Goal: Leave review/rating: Share an evaluation or opinion about a product, service, or content

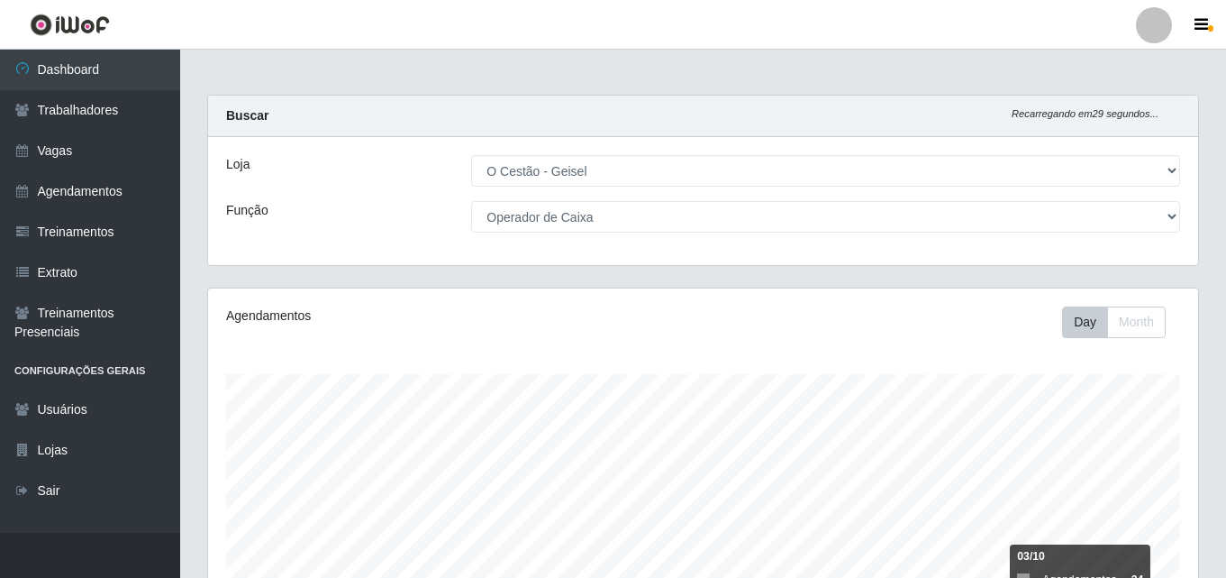
select select "224"
select select "22"
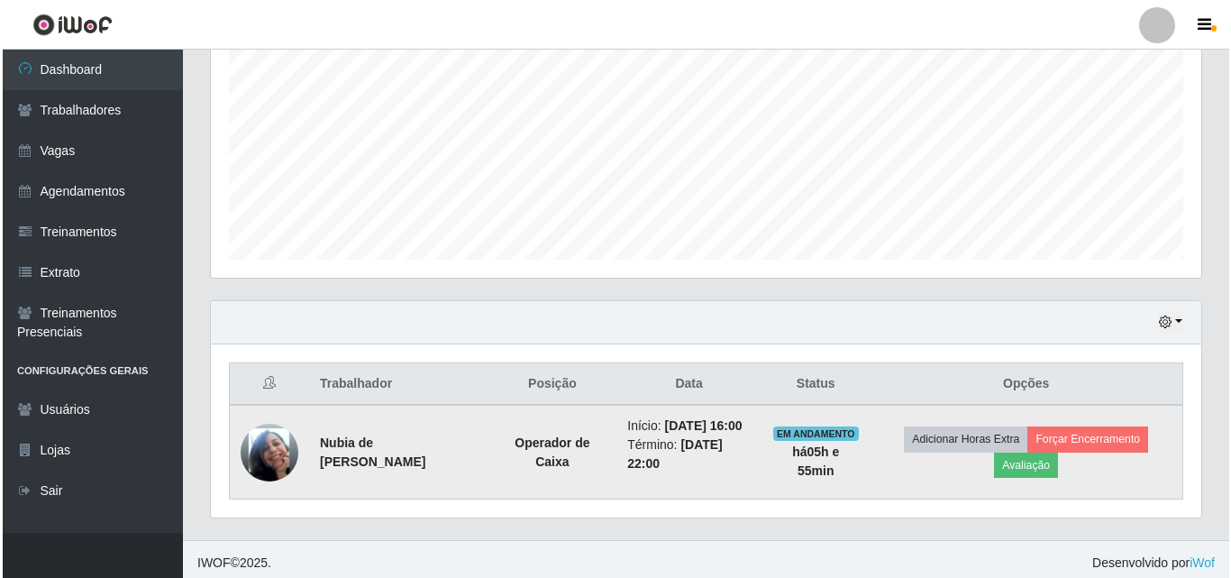
scroll to position [392, 0]
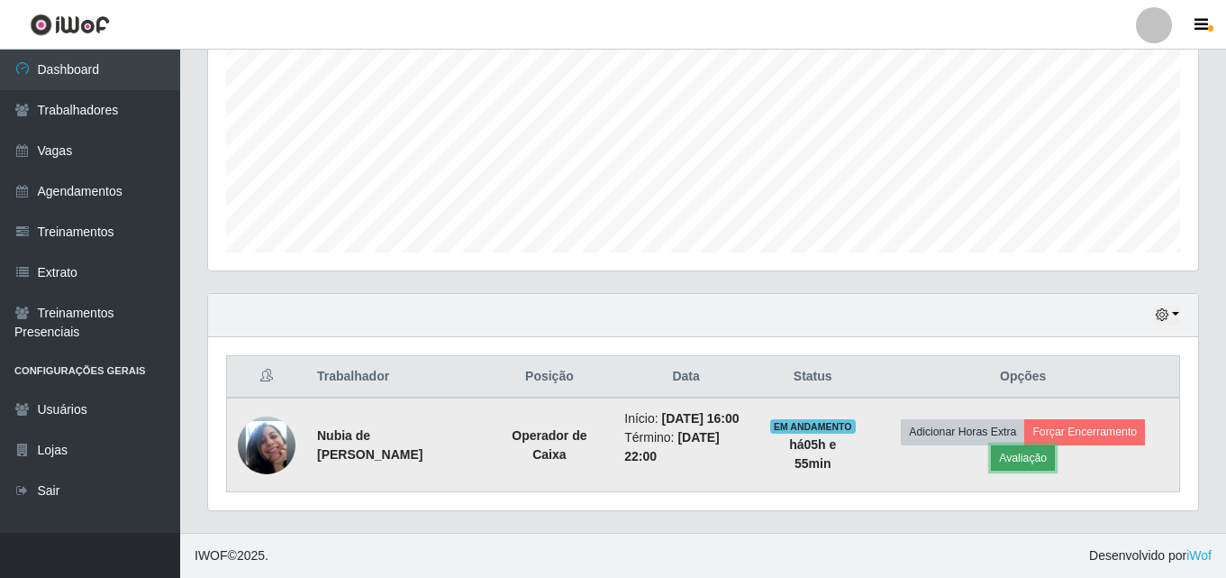
click at [1030, 453] on button "Avaliação" at bounding box center [1023, 457] width 64 height 25
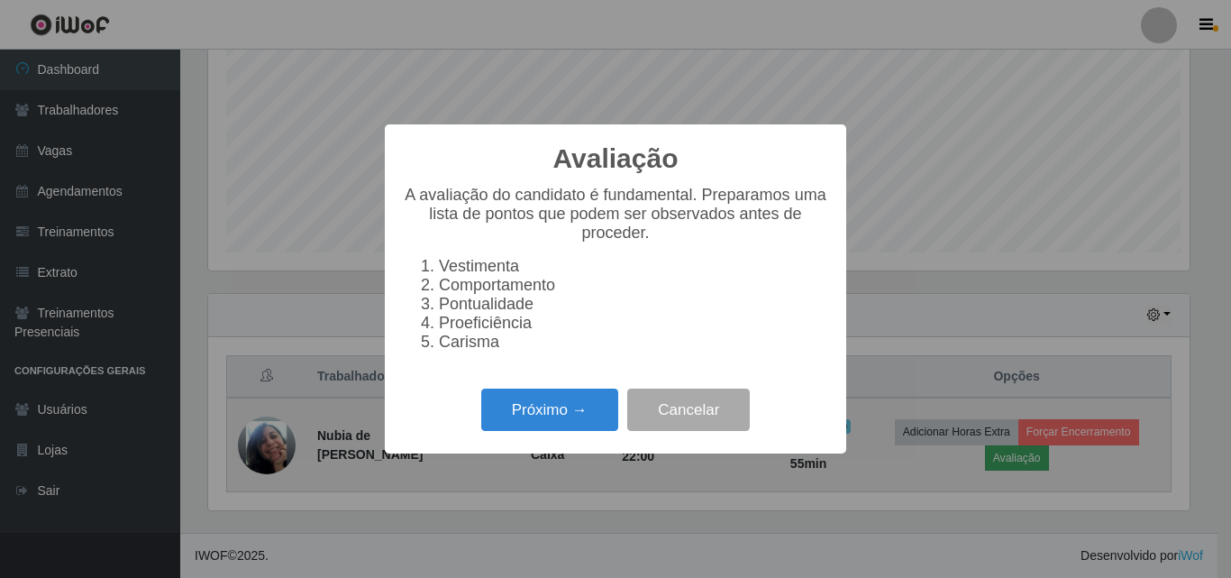
scroll to position [374, 981]
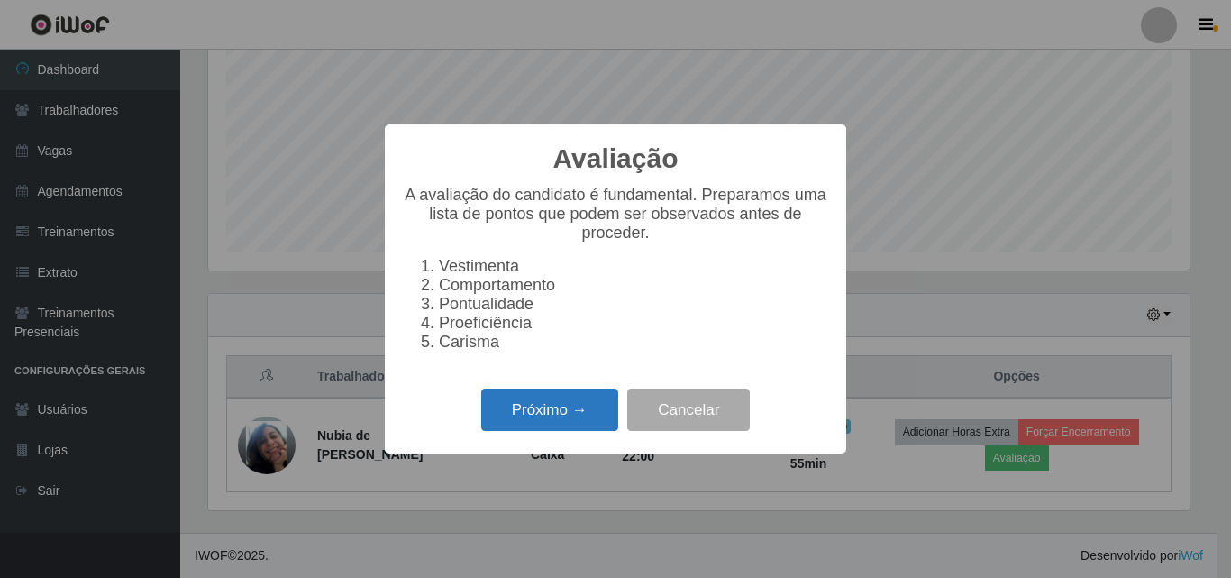
click at [550, 424] on button "Próximo →" at bounding box center [549, 409] width 137 height 42
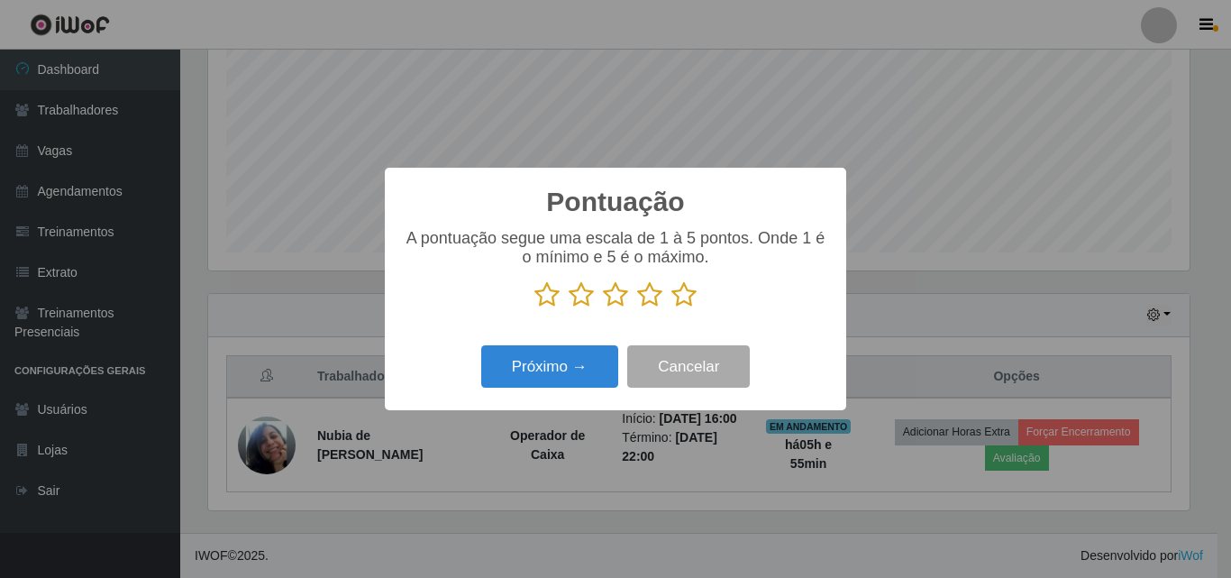
scroll to position [900596, 899989]
click at [679, 301] on icon at bounding box center [683, 294] width 25 height 27
click at [671, 308] on input "radio" at bounding box center [671, 308] width 0 height 0
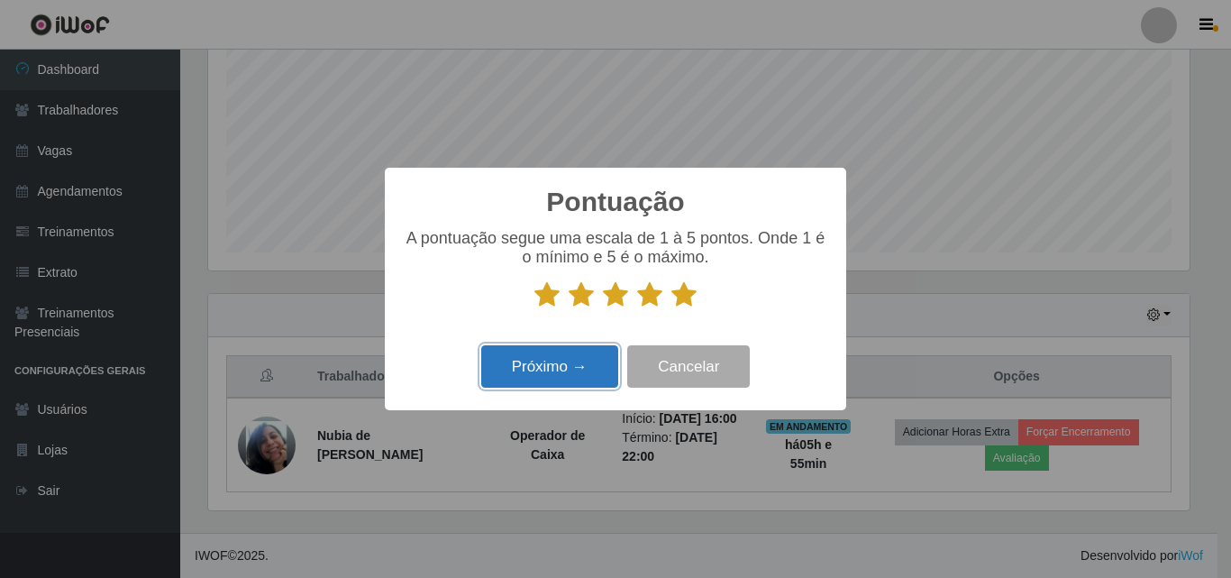
click at [545, 377] on button "Próximo →" at bounding box center [549, 366] width 137 height 42
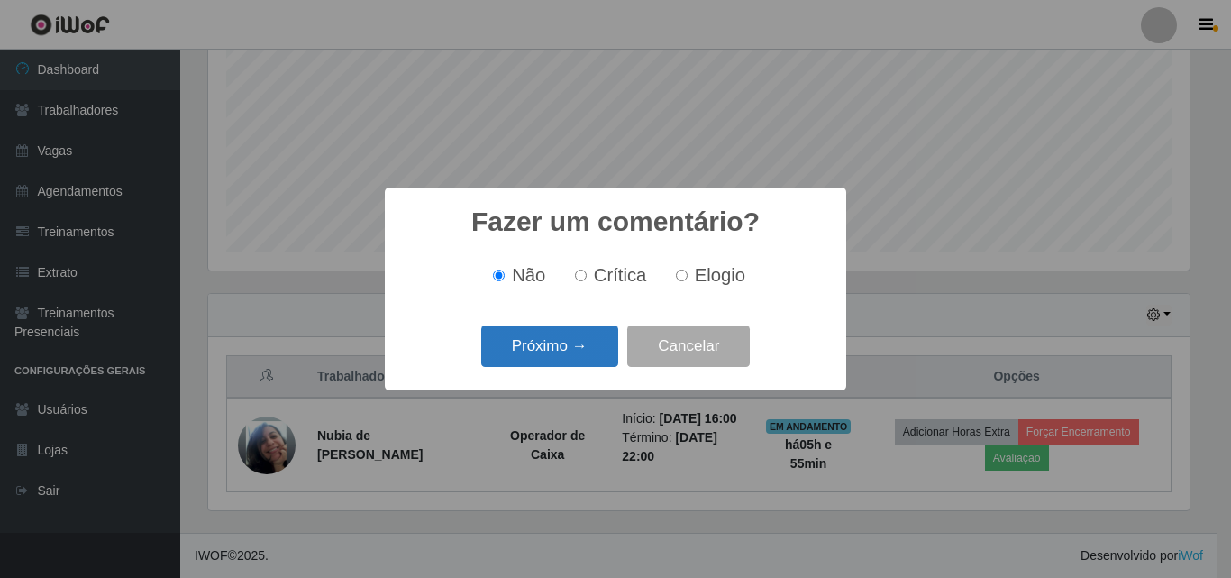
click at [533, 351] on button "Próximo →" at bounding box center [549, 346] width 137 height 42
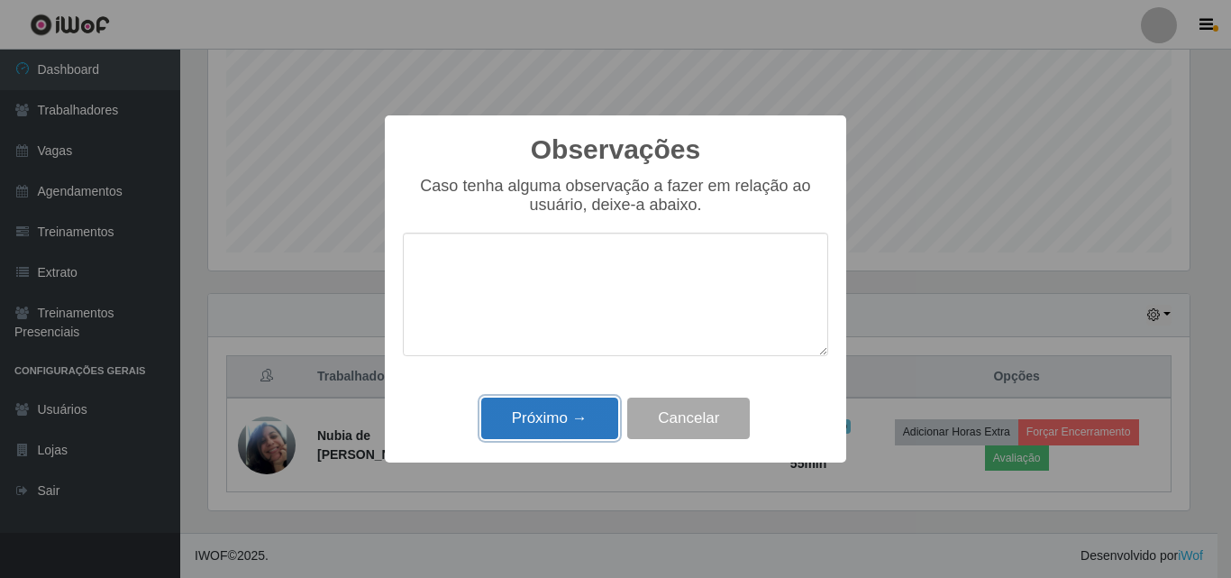
click at [546, 414] on button "Próximo →" at bounding box center [549, 418] width 137 height 42
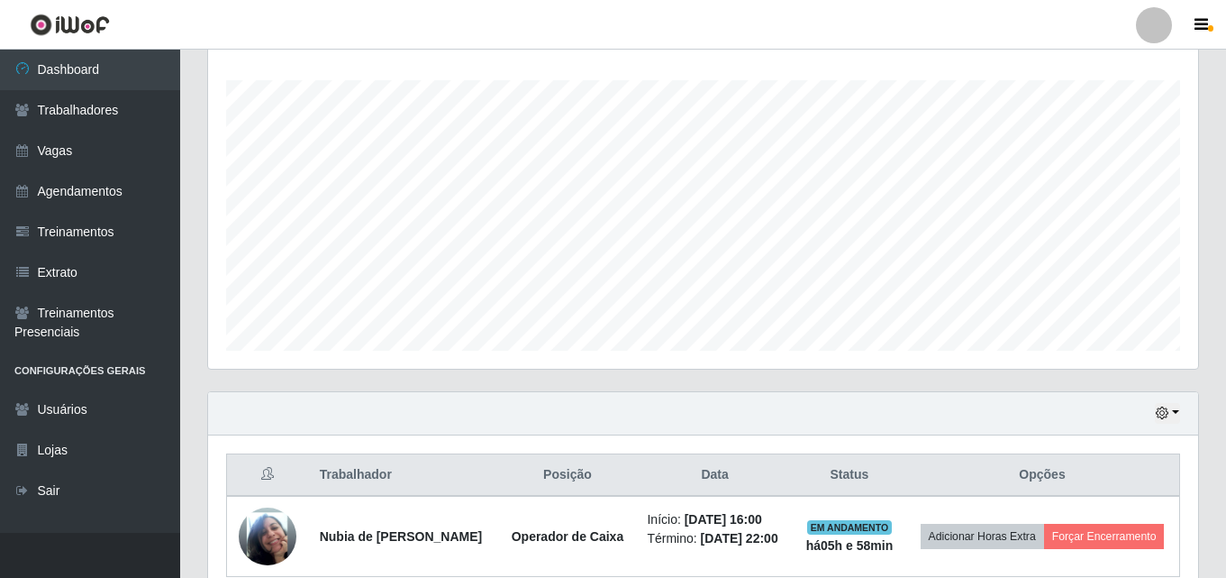
scroll to position [378, 0]
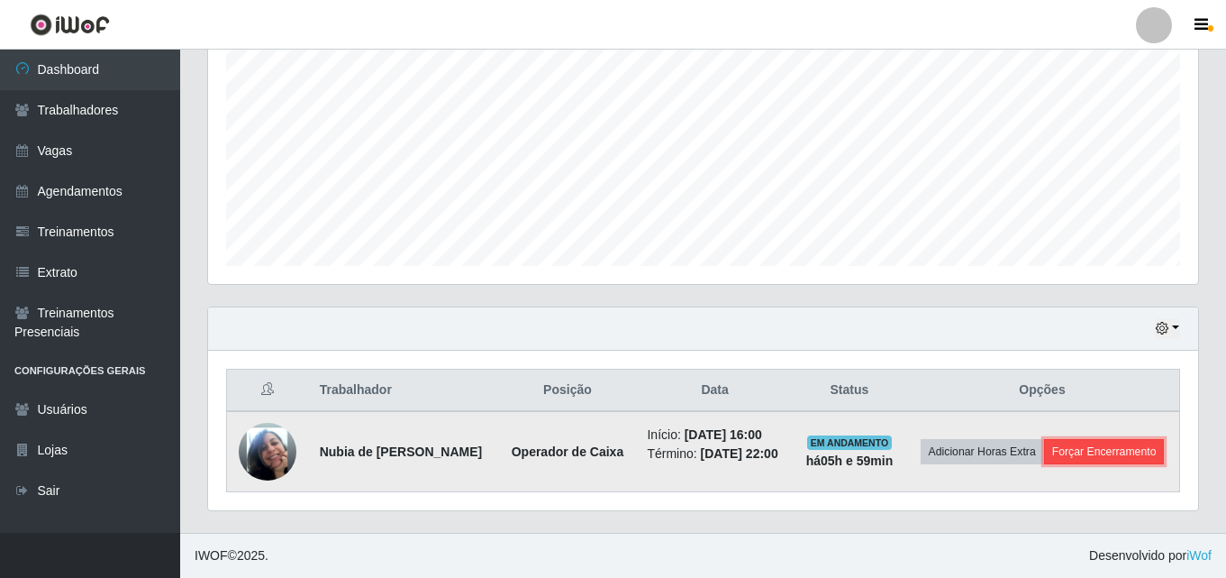
click at [1113, 441] on button "Forçar Encerramento" at bounding box center [1104, 451] width 121 height 25
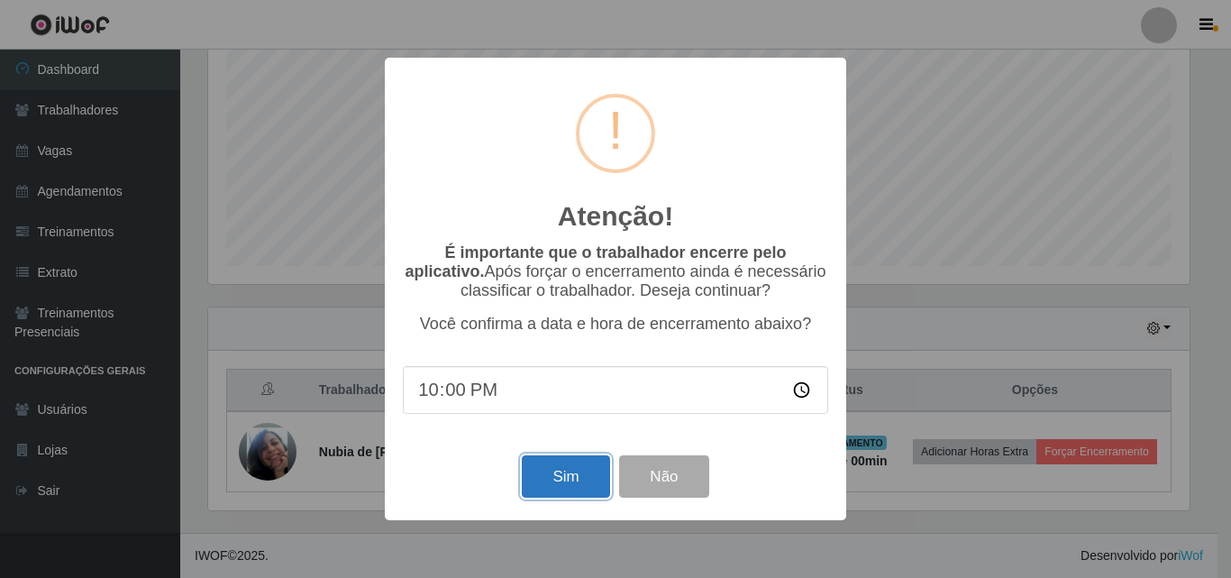
click at [552, 493] on button "Sim" at bounding box center [565, 476] width 87 height 42
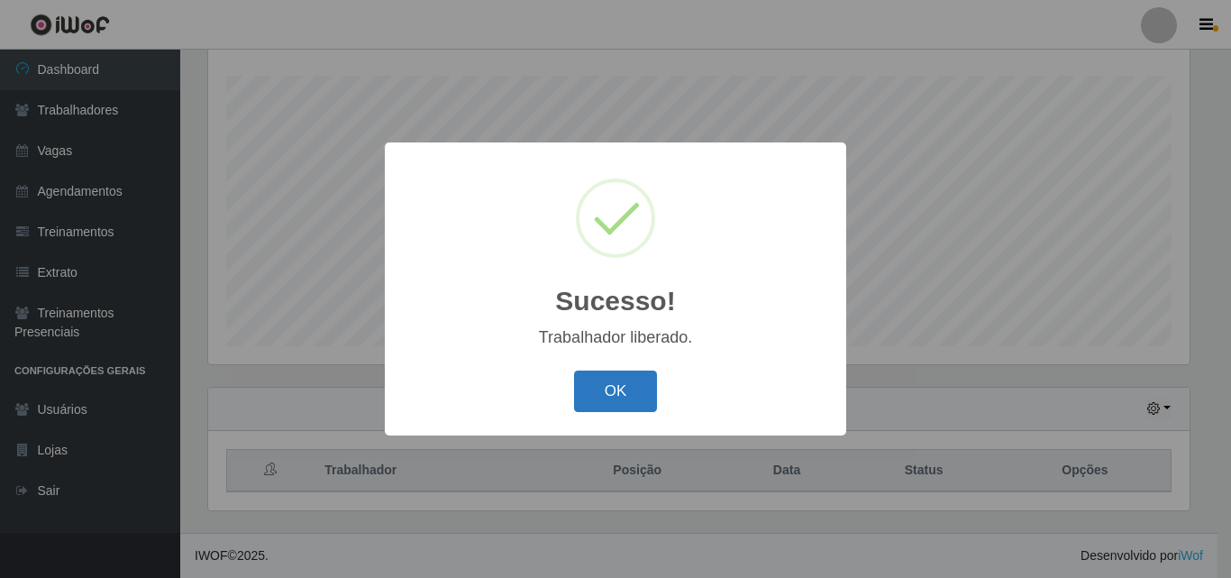
click at [623, 392] on button "OK" at bounding box center [616, 391] width 84 height 42
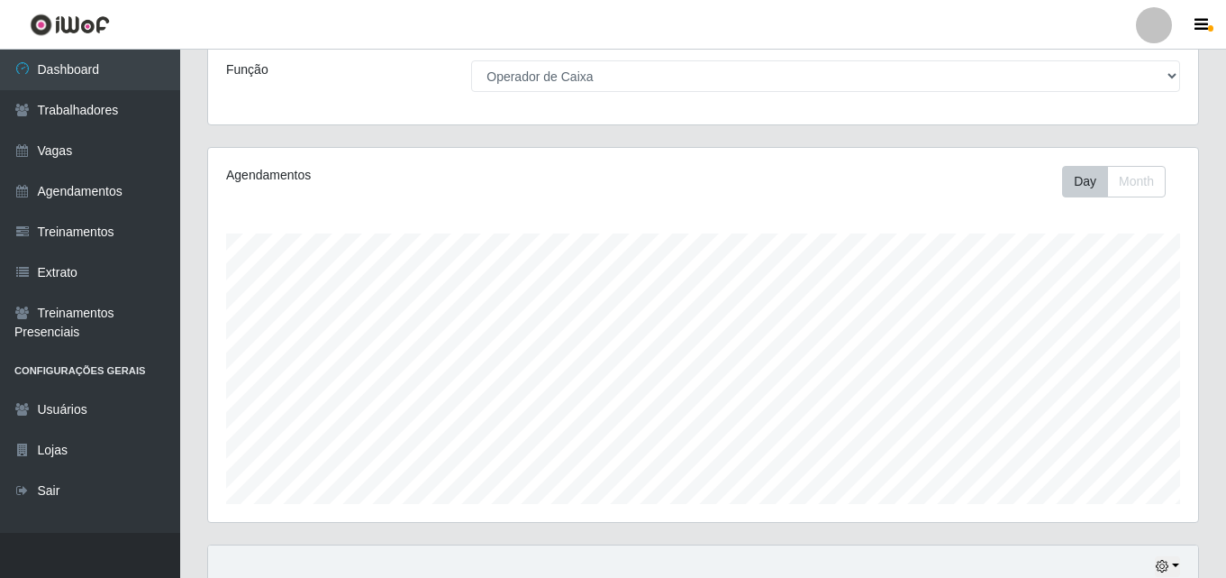
scroll to position [0, 0]
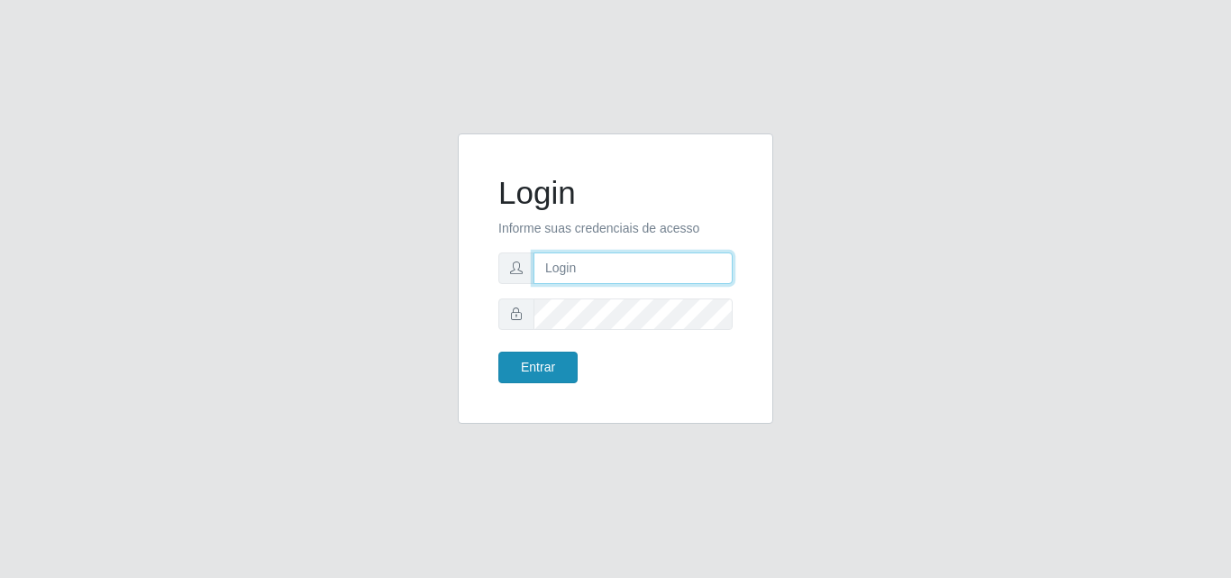
type input "analucia@cestao"
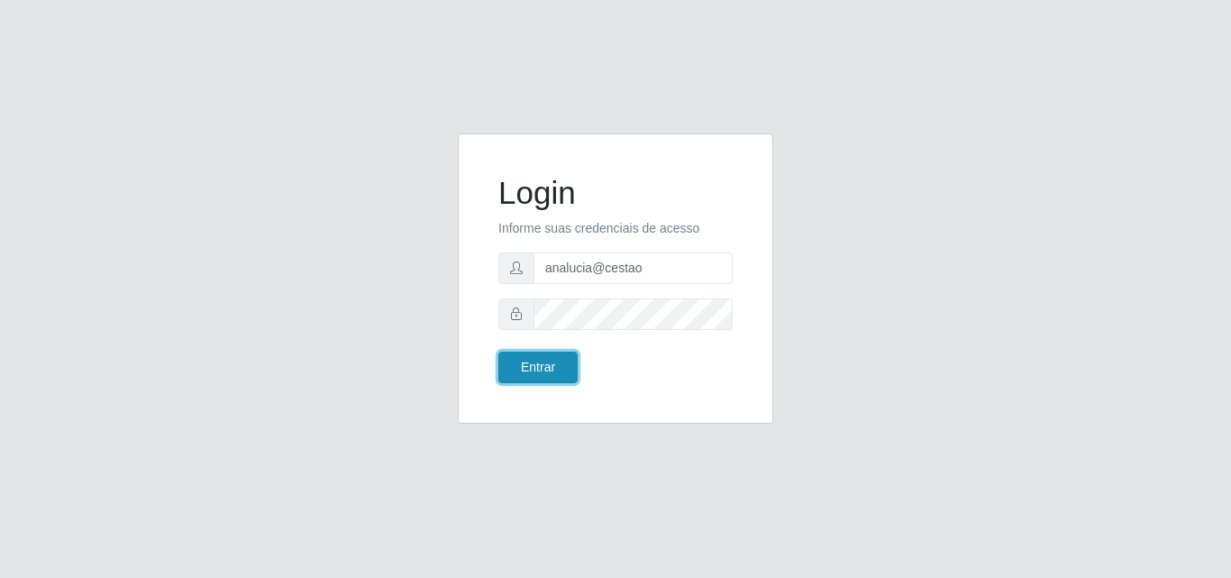
click at [550, 368] on button "Entrar" at bounding box center [537, 367] width 79 height 32
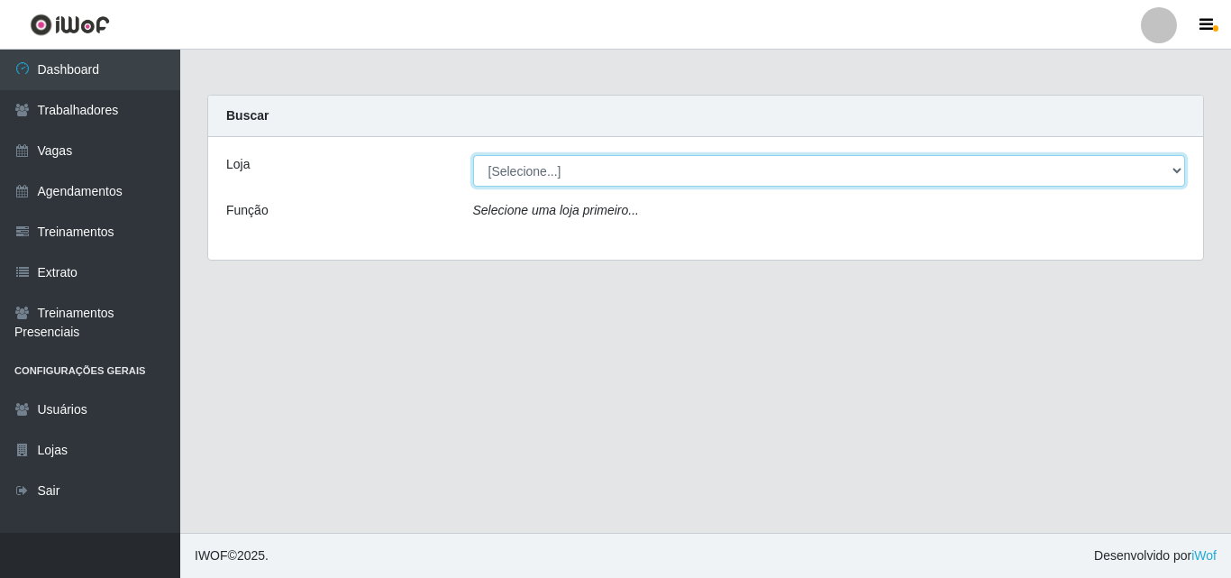
click at [511, 161] on select "[Selecione...] O Cestão - Geisel" at bounding box center [829, 171] width 713 height 32
select select "224"
click at [473, 155] on select "[Selecione...] O Cestão - Geisel" at bounding box center [829, 171] width 713 height 32
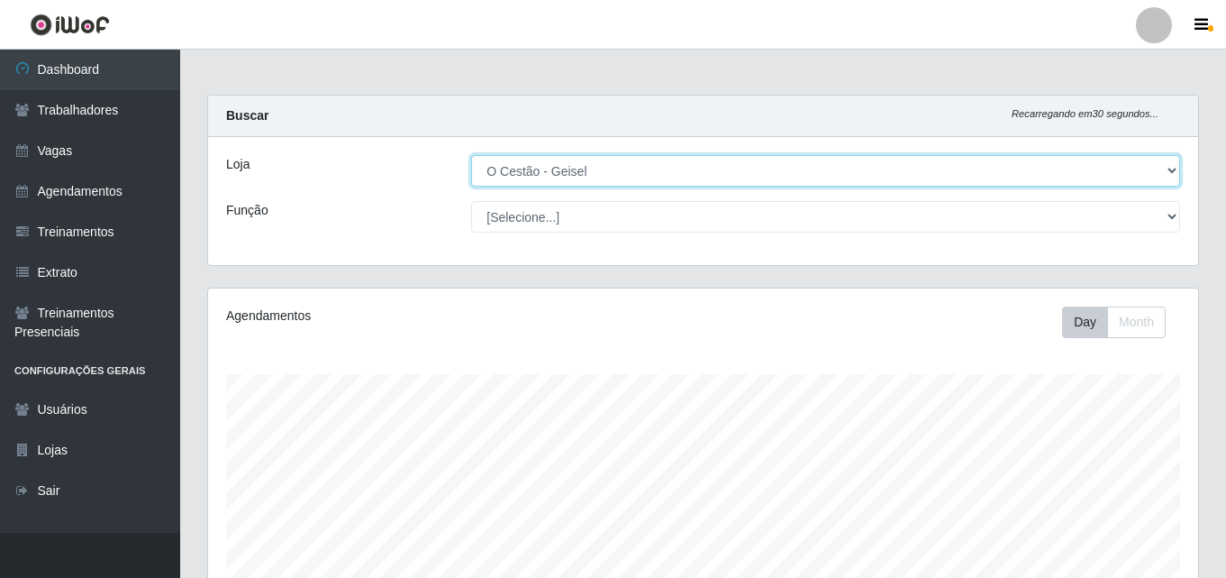
scroll to position [374, 990]
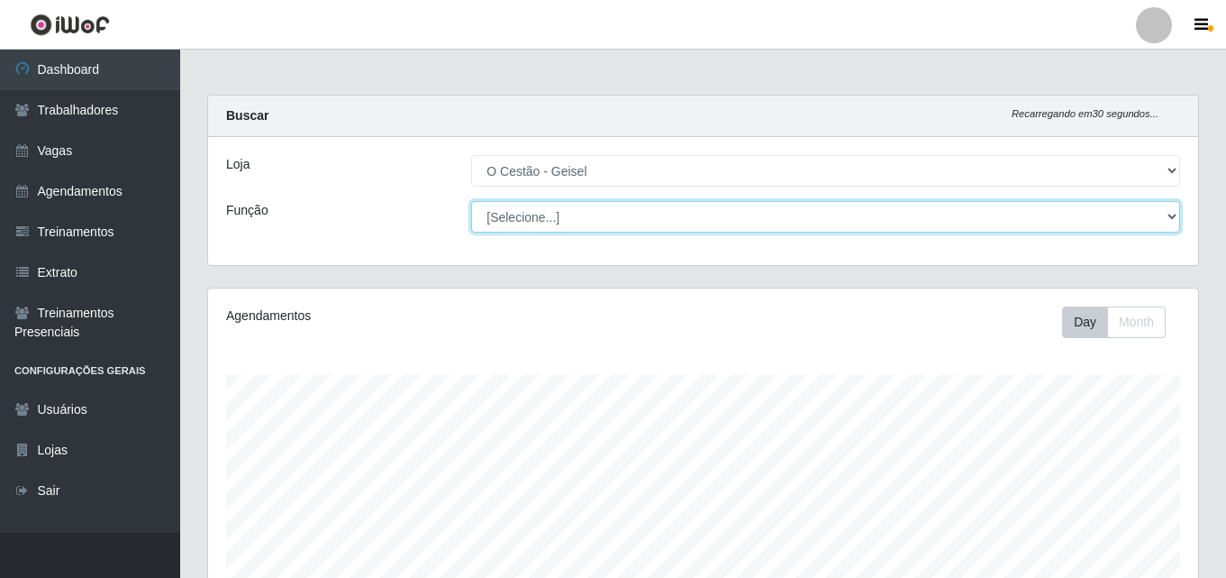
click at [526, 216] on select "[Selecione...] ASG ASG + ASG ++ Auxiliar de Estoque Auxiliar de Estoque + Auxil…" at bounding box center [825, 217] width 709 height 32
select select "22"
click at [471, 201] on select "[Selecione...] ASG ASG + ASG ++ Auxiliar de Estoque Auxiliar de Estoque + Auxil…" at bounding box center [825, 217] width 709 height 32
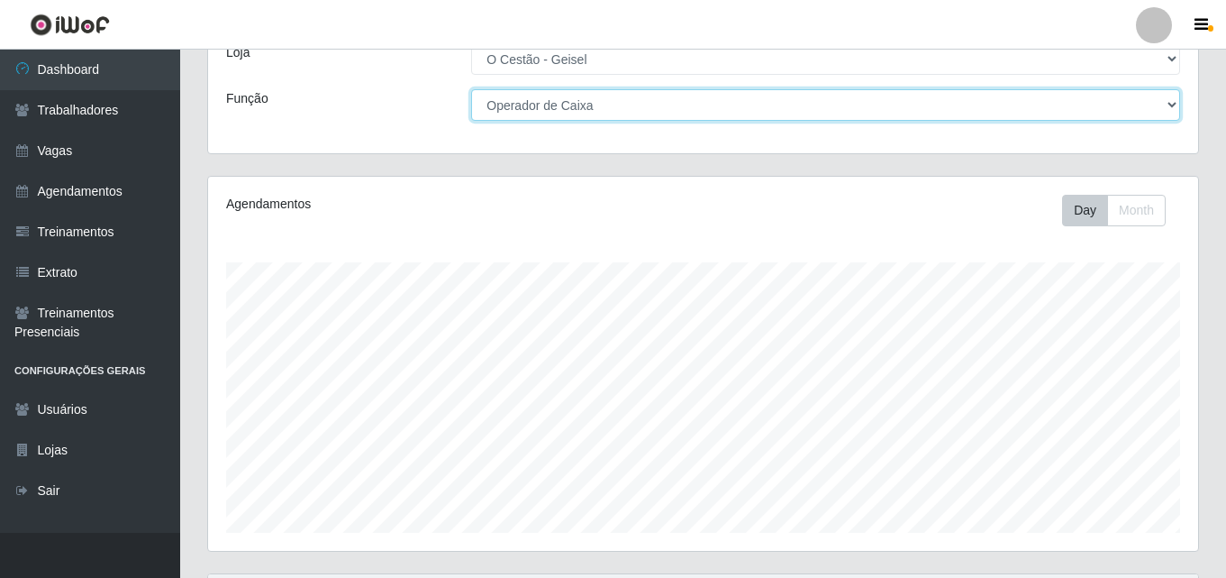
scroll to position [0, 0]
